Goal: Transaction & Acquisition: Purchase product/service

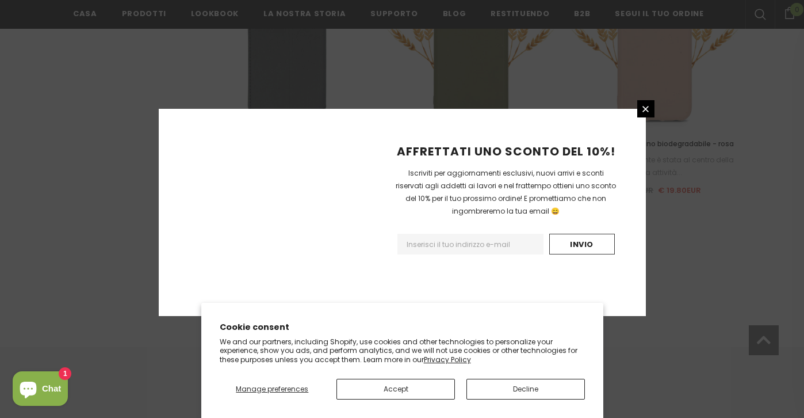
scroll to position [1400, 0]
